Goal: Task Accomplishment & Management: Manage account settings

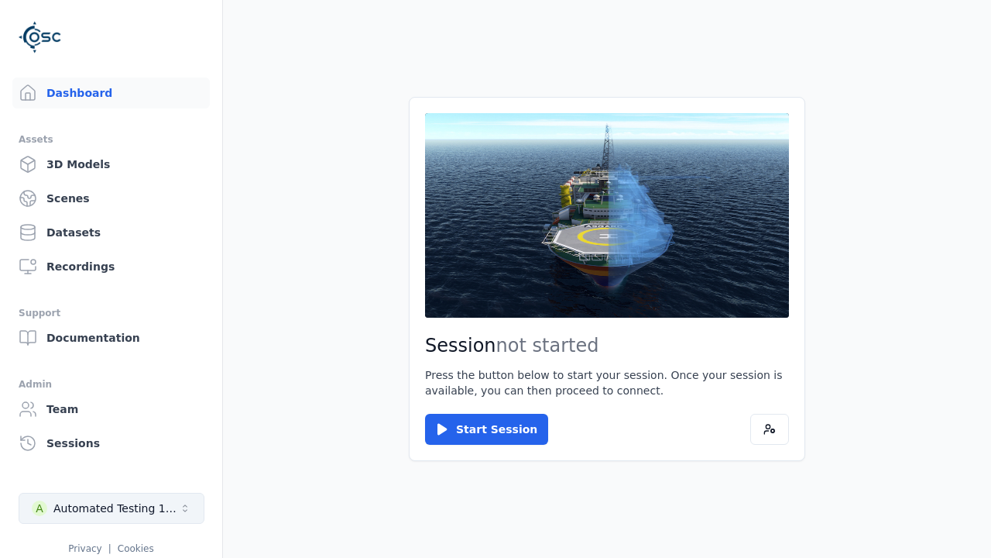
click at [112, 508] on div "Automated Testing 1 - Playwright" at bounding box center [115, 507] width 125 height 15
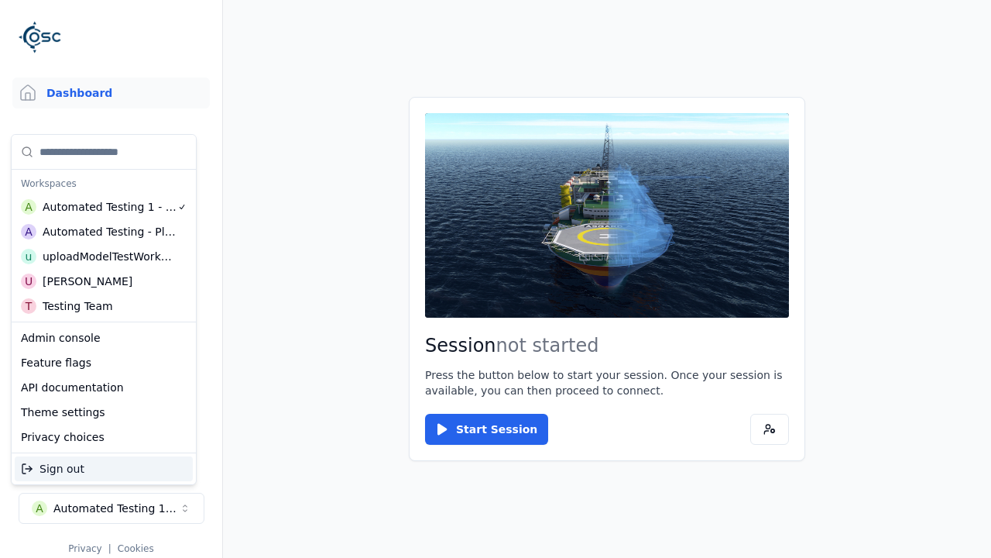
click at [109, 256] on div "uploadModelTestWorkspace" at bounding box center [109, 256] width 133 height 15
click at [496, 279] on html "Support Dashboard Assets 3D Models Scenes Datasets Recordings Support Documenta…" at bounding box center [495, 279] width 991 height 558
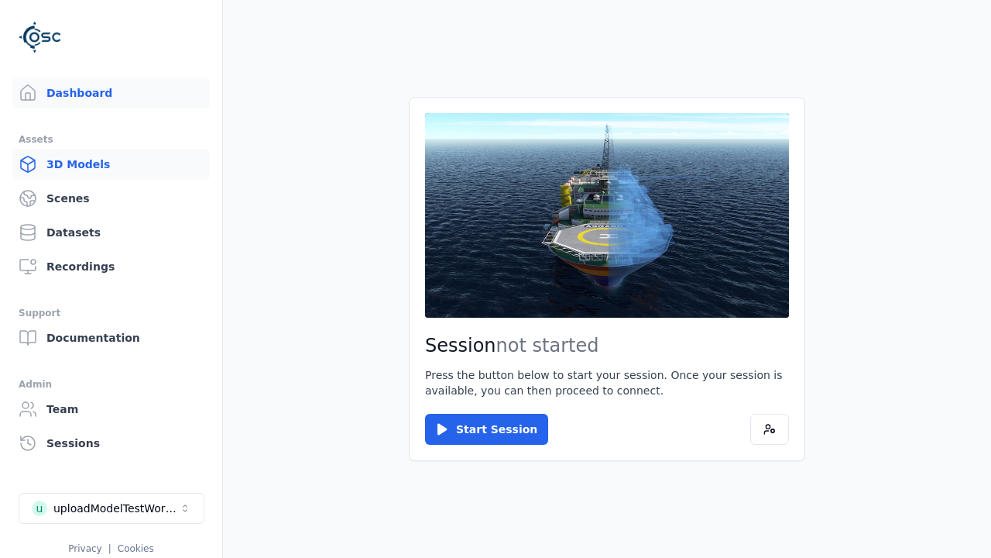
click at [111, 164] on link "3D Models" at bounding box center [110, 164] width 197 height 31
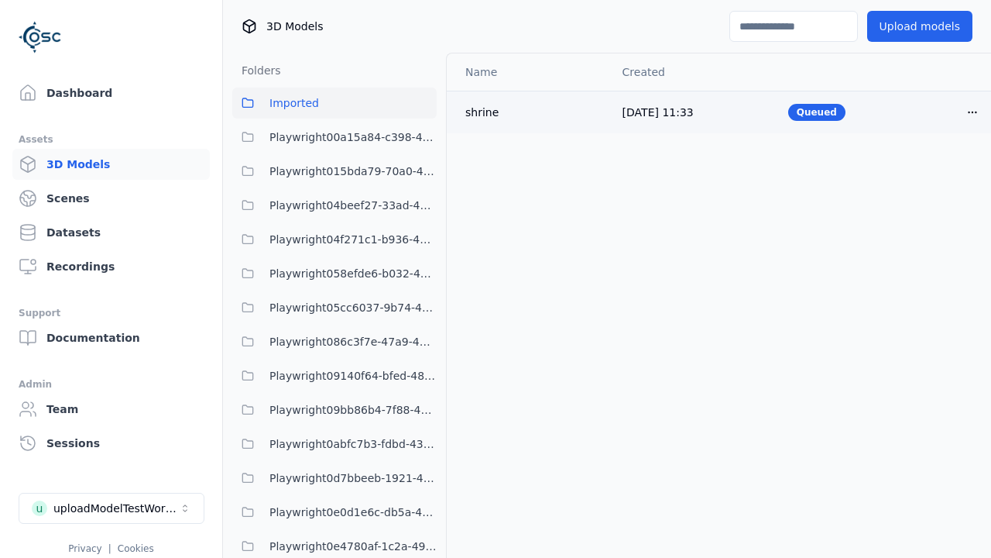
click at [973, 112] on html "Support Dashboard Assets 3D Models Scenes Datasets Recordings Support Documenta…" at bounding box center [495, 279] width 991 height 558
click at [939, 171] on div "Delete" at bounding box center [938, 172] width 91 height 25
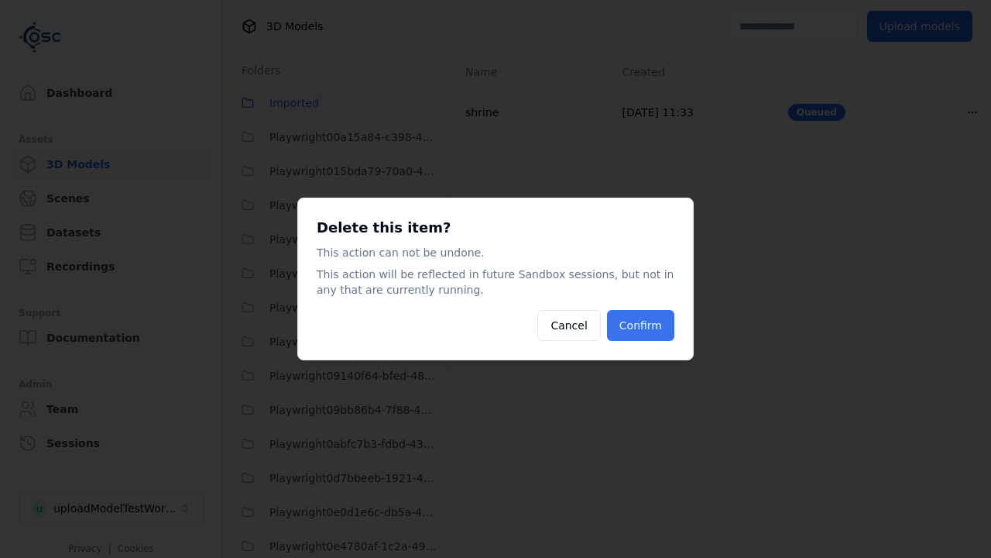
click at [640, 325] on button "Confirm" at bounding box center [640, 325] width 67 height 31
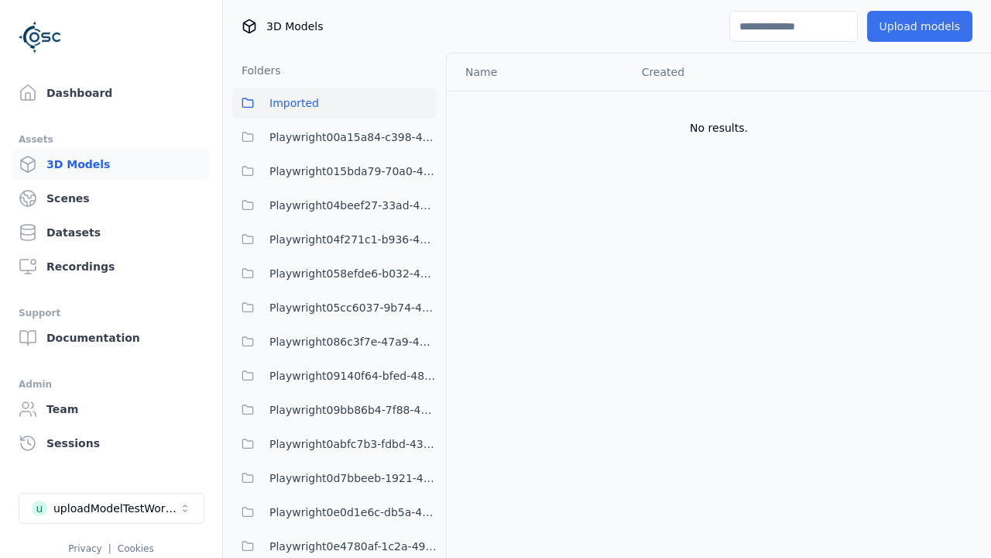
click at [919, 26] on button "Upload models" at bounding box center [919, 26] width 105 height 31
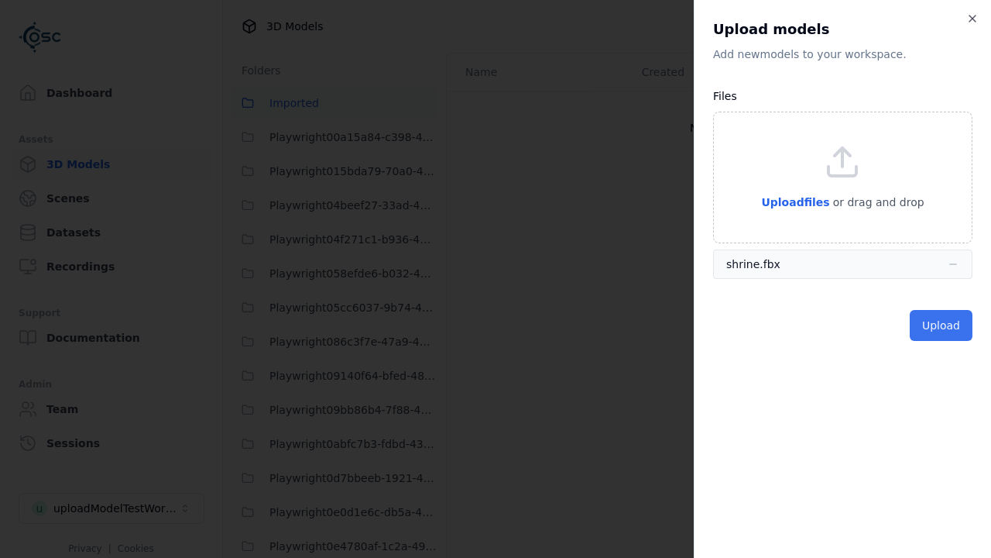
click at [941, 325] on button "Upload" at bounding box center [941, 325] width 63 height 31
